Goal: Task Accomplishment & Management: Use online tool/utility

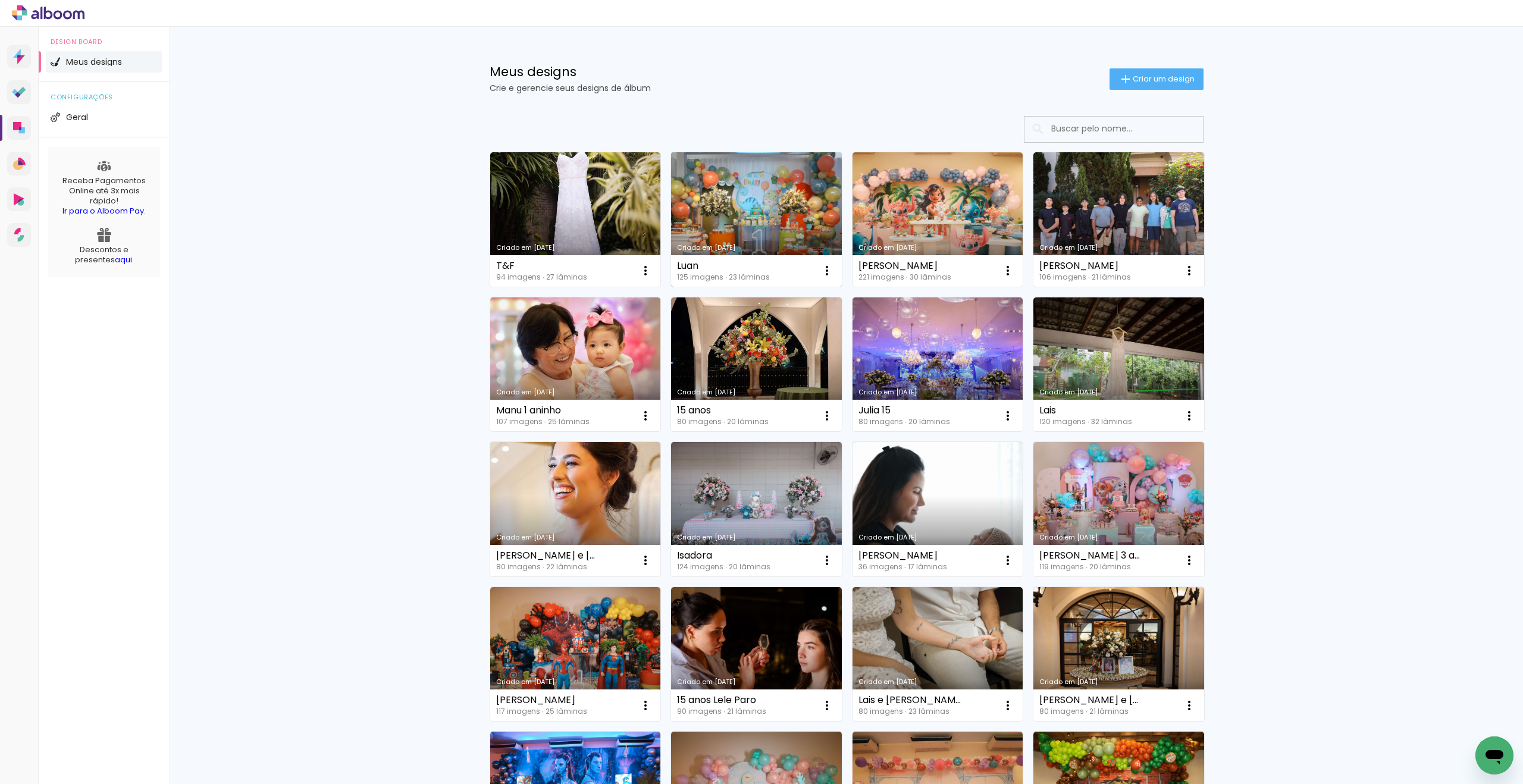
click at [767, 182] on link "Criado em [DATE]" at bounding box center [755, 219] width 170 height 134
